Goal: Task Accomplishment & Management: Use online tool/utility

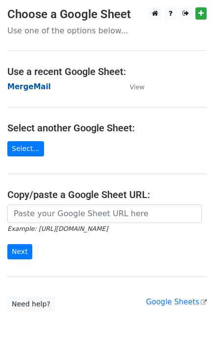
click at [32, 85] on strong "MergeMail" at bounding box center [29, 86] width 44 height 9
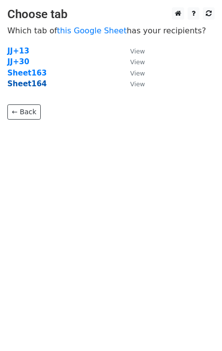
click at [34, 87] on strong "Sheet164" at bounding box center [26, 83] width 39 height 9
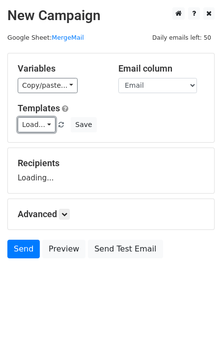
click at [36, 125] on link "Load..." at bounding box center [37, 124] width 38 height 15
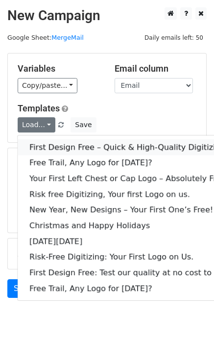
click at [52, 142] on link "First Design Free – Quick & High-Quality Digitizing!" at bounding box center [131, 147] width 226 height 16
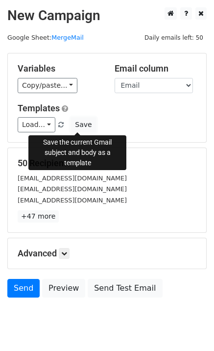
click at [83, 124] on button "Save" at bounding box center [83, 124] width 25 height 15
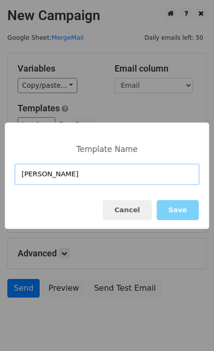
click at [77, 179] on input "[PERSON_NAME]" at bounding box center [107, 174] width 185 height 21
paste input "No Cost for Your First Logo, Your First Design Is On Us!"
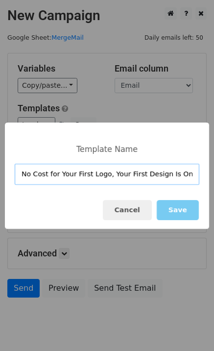
type input "No Cost for Your First Logo, Your First Design Is On Us!"
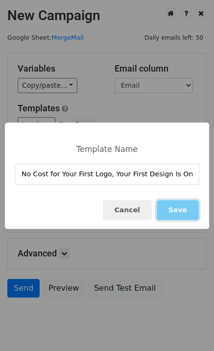
click at [173, 207] on button "Save" at bounding box center [178, 210] width 42 height 20
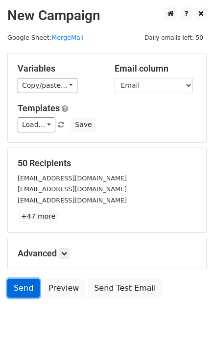
click at [24, 290] on link "Send" at bounding box center [23, 288] width 32 height 19
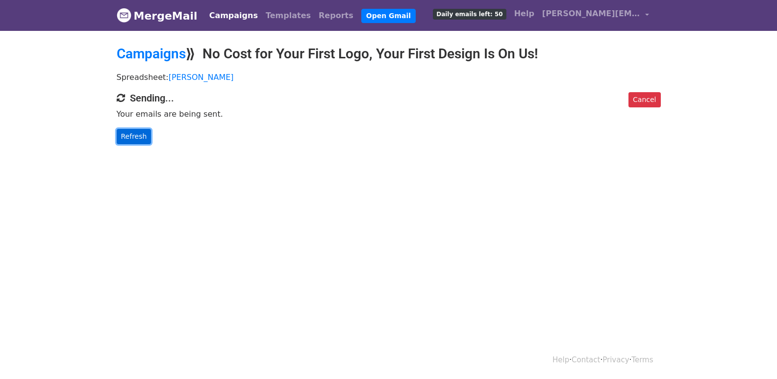
click at [134, 137] on link "Refresh" at bounding box center [134, 136] width 35 height 15
click at [138, 131] on link "Refresh" at bounding box center [134, 136] width 35 height 15
click at [140, 127] on div "Cancel Sending... Your emails are being sent. Refresh" at bounding box center [388, 118] width 559 height 52
click at [137, 135] on link "Refresh" at bounding box center [134, 136] width 35 height 15
click at [135, 134] on link "Refresh" at bounding box center [134, 136] width 35 height 15
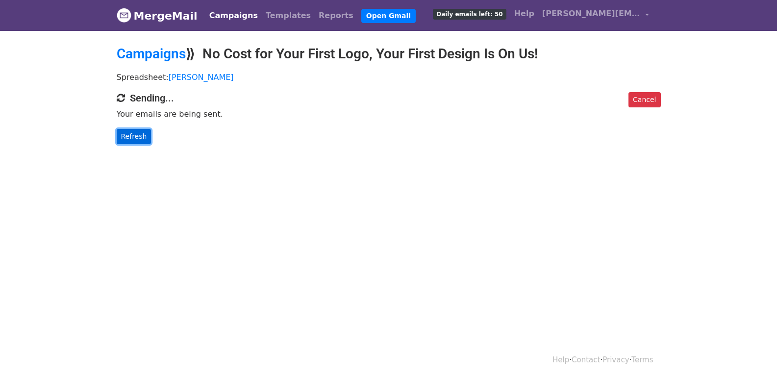
click at [147, 132] on link "Refresh" at bounding box center [134, 136] width 35 height 15
click at [127, 141] on link "Refresh" at bounding box center [134, 136] width 35 height 15
click at [149, 138] on p "Refresh" at bounding box center [389, 136] width 544 height 15
click at [146, 138] on link "Refresh" at bounding box center [134, 136] width 35 height 15
click at [122, 138] on link "Refresh" at bounding box center [134, 136] width 35 height 15
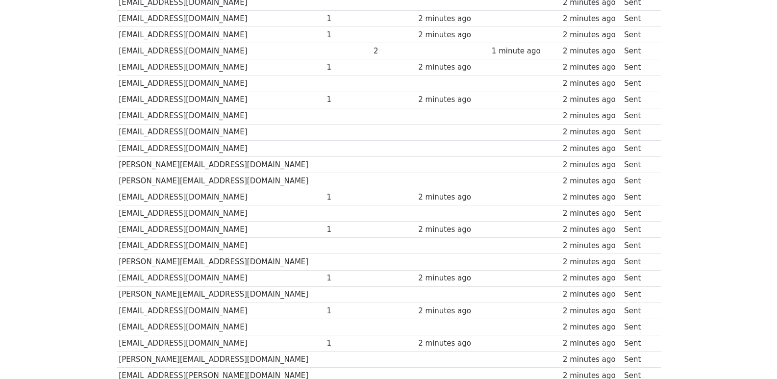
scroll to position [29, 0]
